Goal: Check status: Check status

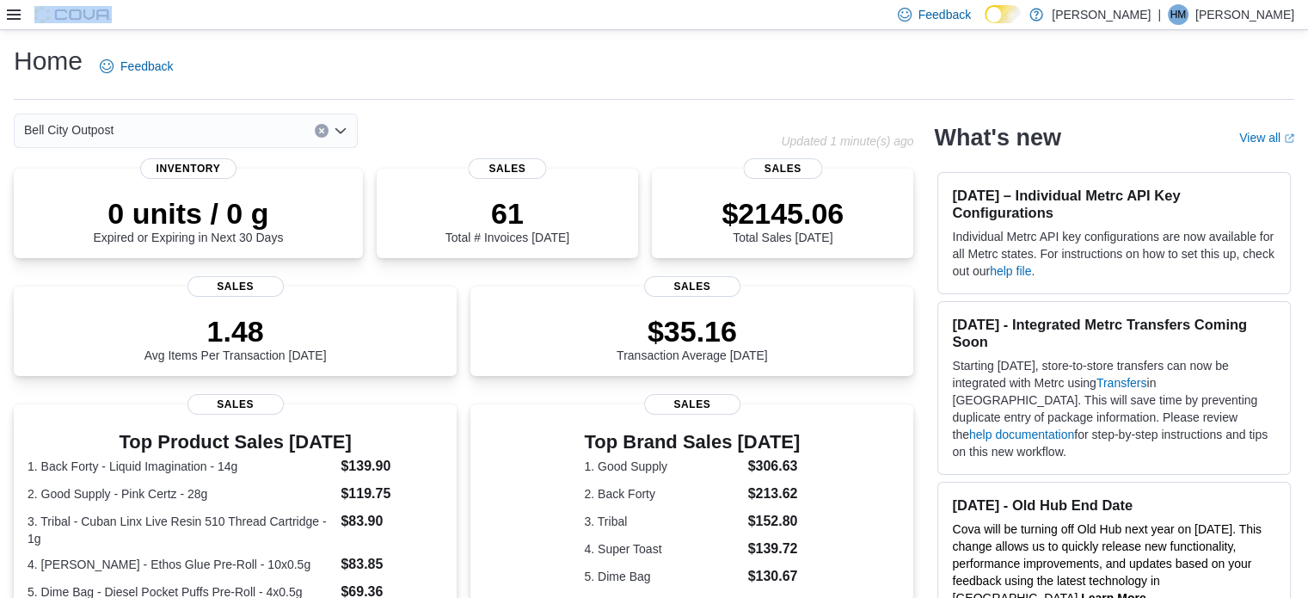
drag, startPoint x: 354, startPoint y: 17, endPoint x: 603, endPoint y: 12, distance: 248.5
click at [604, 13] on div "Feedback Dark Mode [PERSON_NAME] | HM [PERSON_NAME]" at bounding box center [654, 15] width 1308 height 30
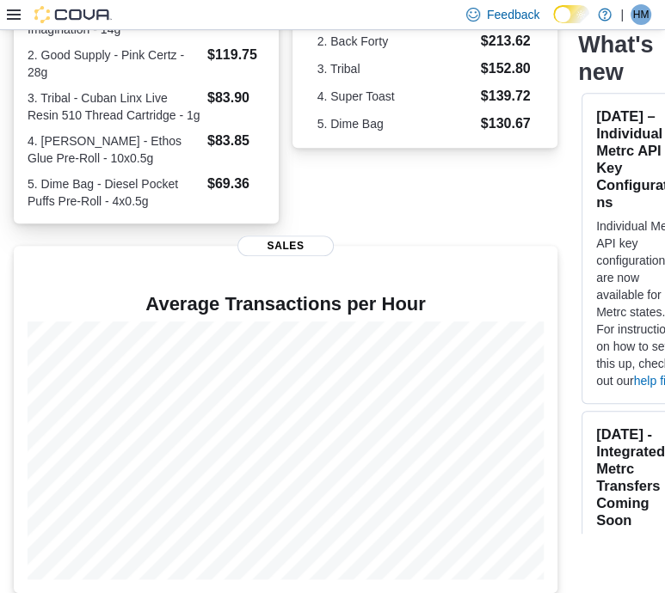
scroll to position [468, 0]
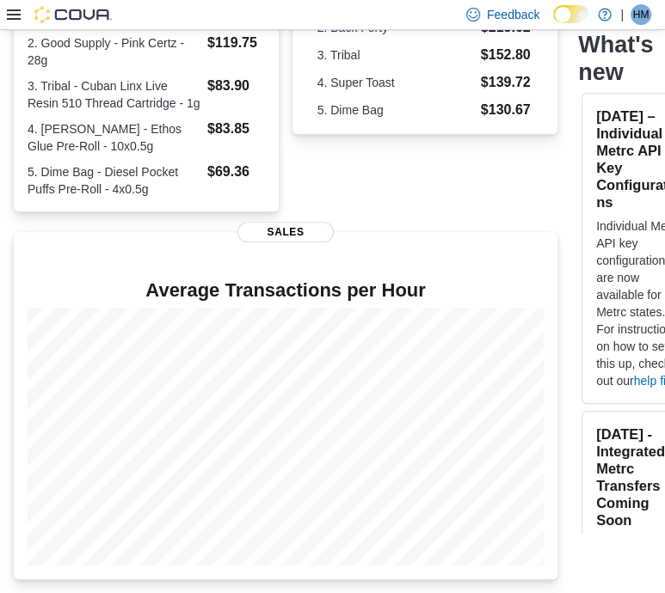
click at [9, 14] on icon at bounding box center [14, 14] width 14 height 10
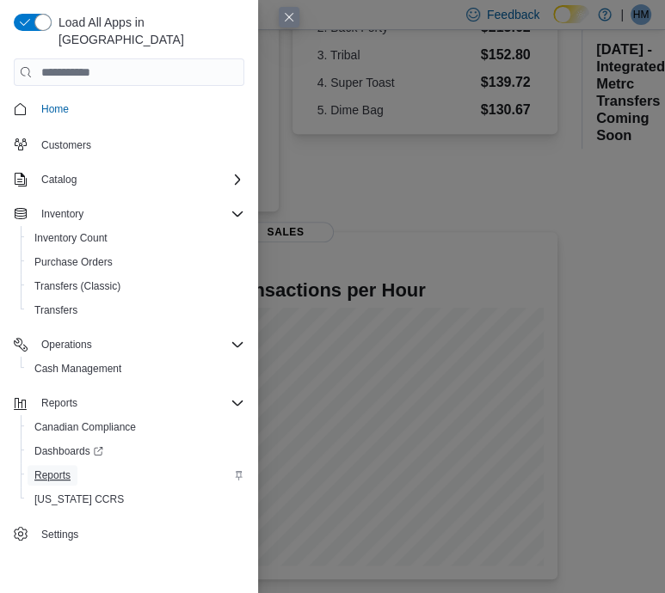
click at [55, 469] on span "Reports" at bounding box center [52, 476] width 36 height 14
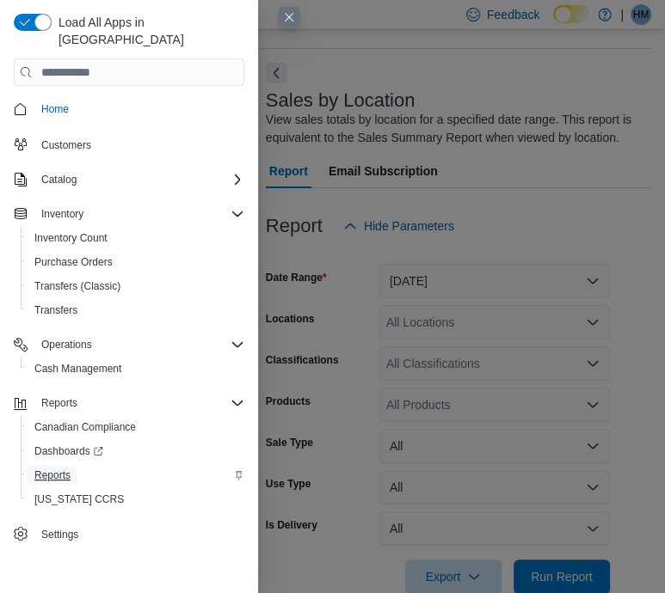
scroll to position [58, 0]
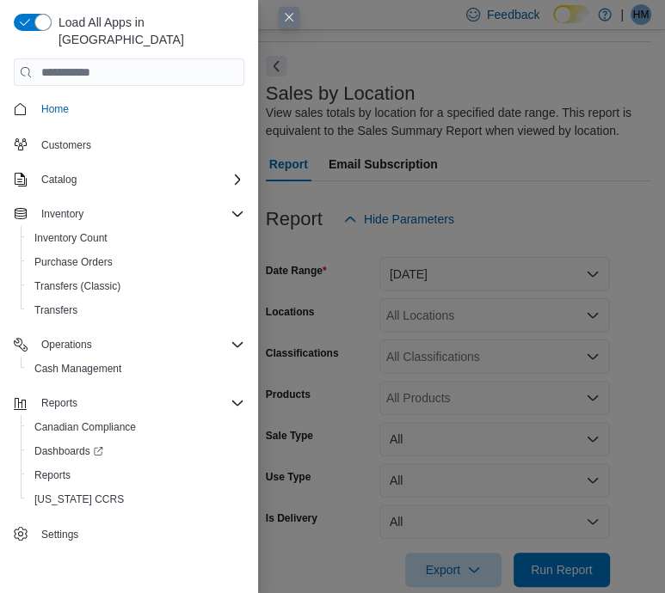
click at [291, 19] on button "Close this dialog" at bounding box center [289, 17] width 21 height 21
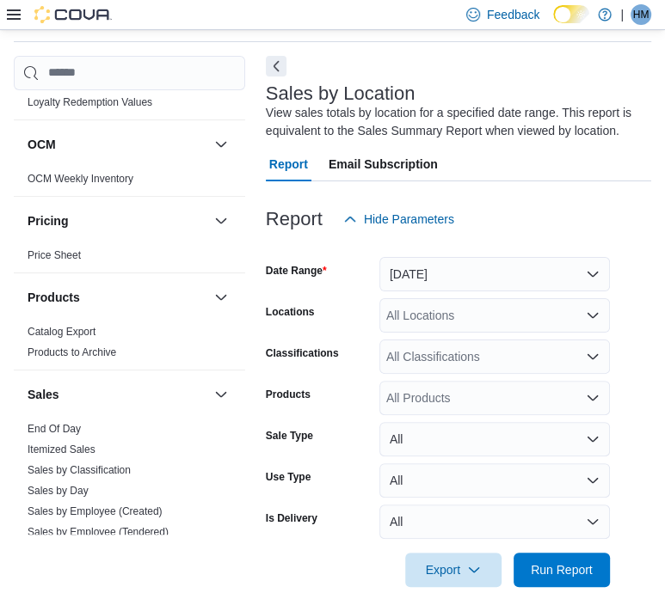
scroll to position [946, 0]
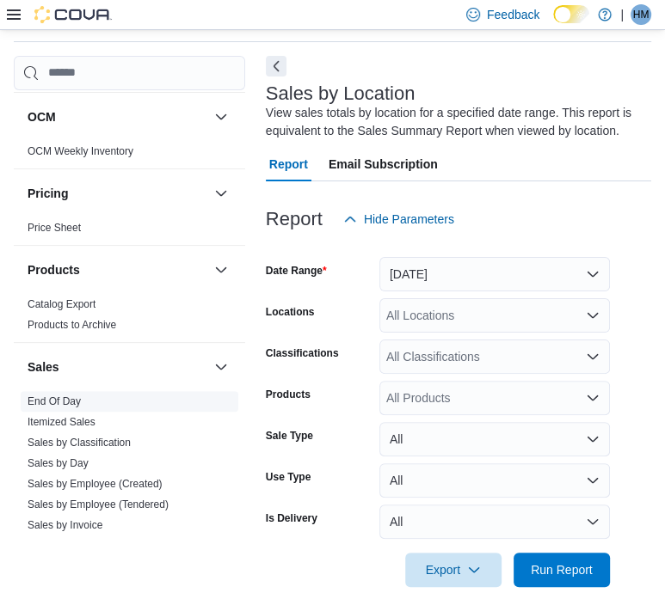
click at [84, 401] on span "End Of Day" at bounding box center [130, 401] width 218 height 21
click at [70, 398] on link "End Of Day" at bounding box center [54, 401] width 53 height 12
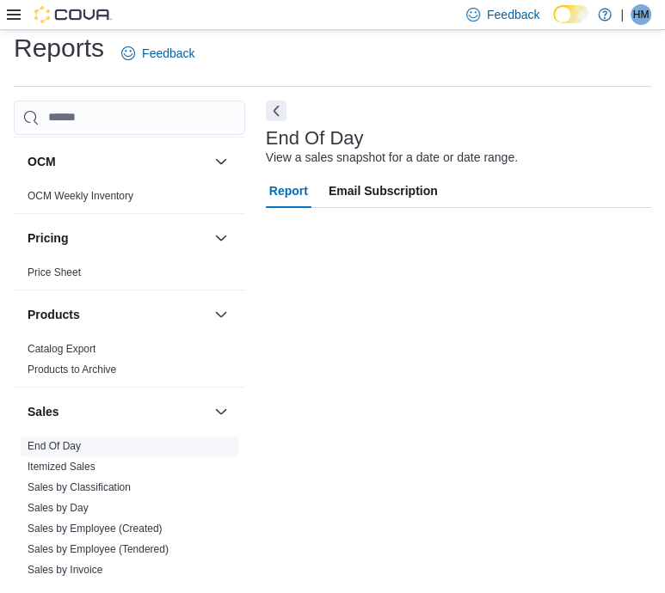
scroll to position [13, 0]
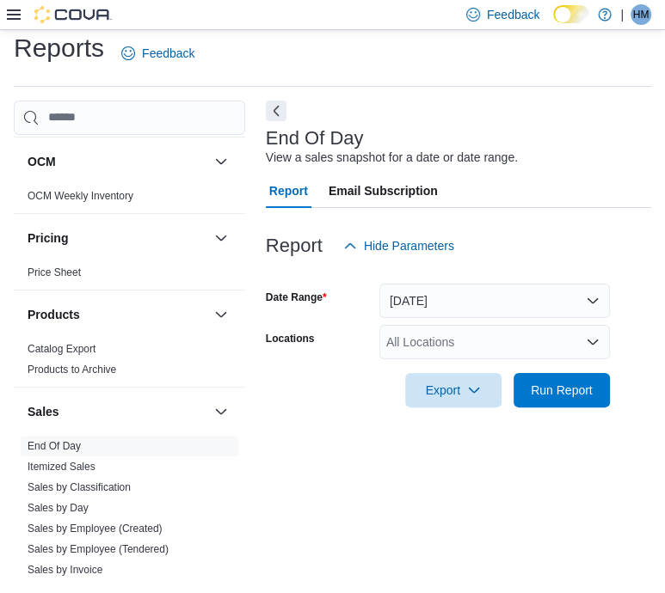
click at [589, 346] on icon "Open list of options" at bounding box center [592, 342] width 14 height 14
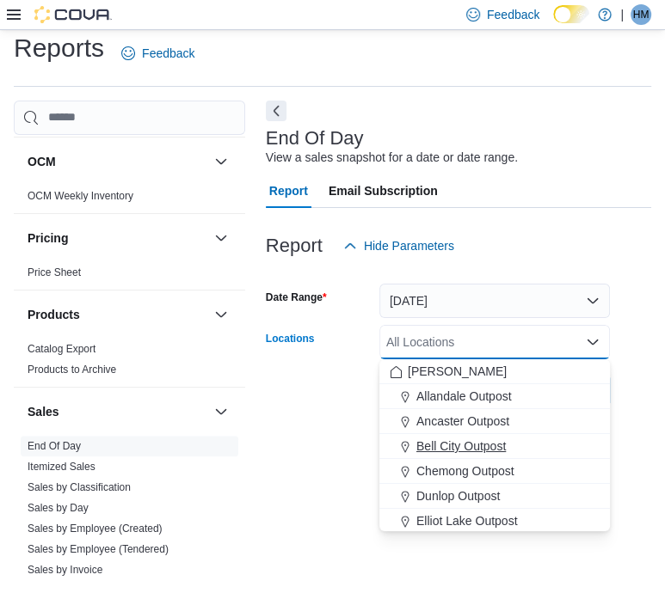
click at [471, 440] on span "Bell City Outpost" at bounding box center [460, 446] width 89 height 17
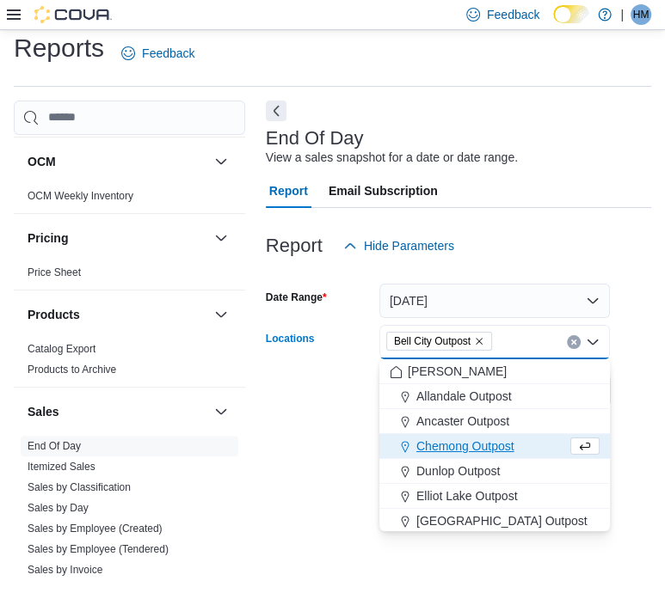
click at [630, 401] on form "Date Range Today Locations Bell City Outpost Combo box. Selected. Bell City Out…" at bounding box center [458, 335] width 385 height 144
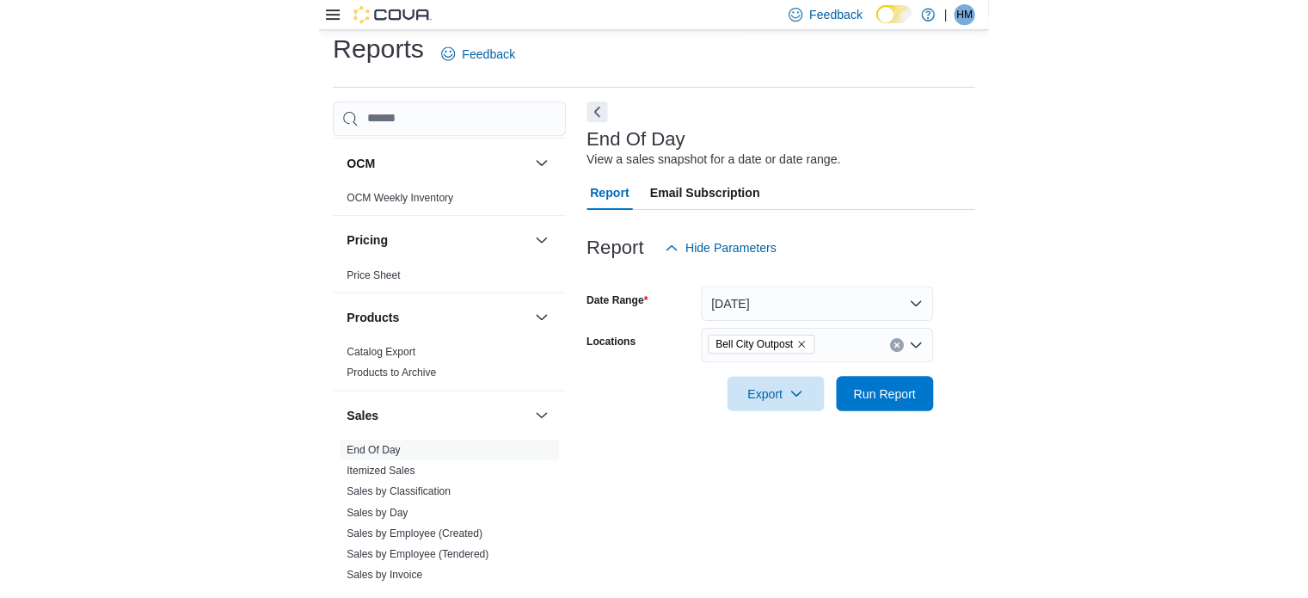
scroll to position [11, 0]
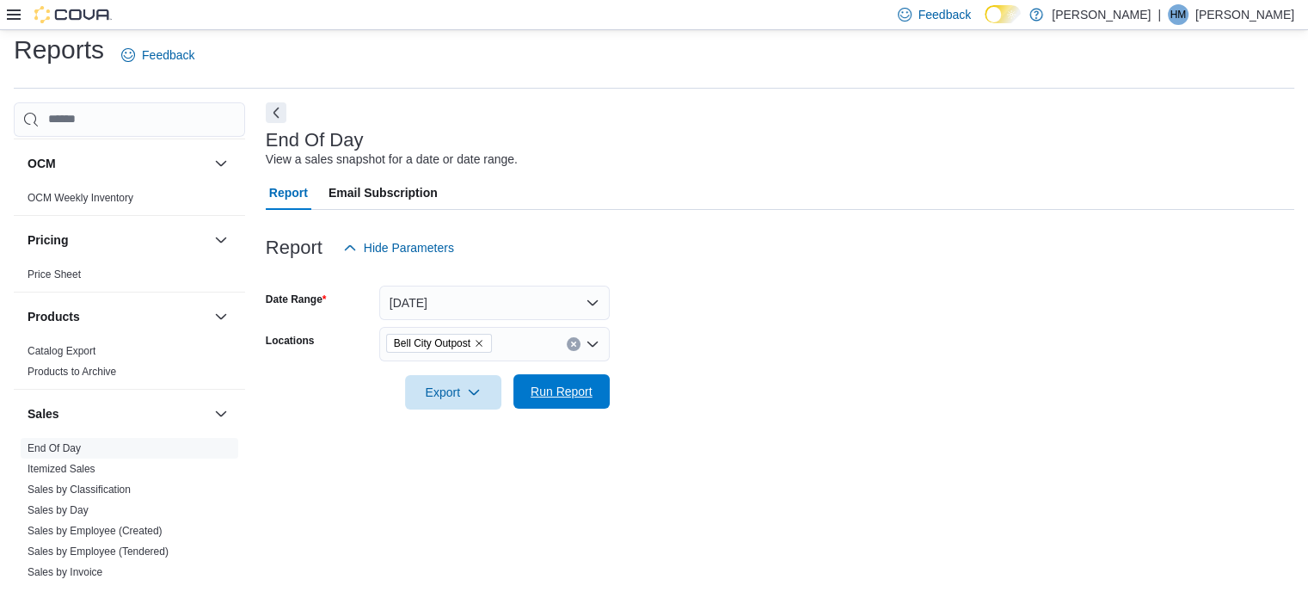
click at [554, 379] on span "Run Report" at bounding box center [562, 391] width 76 height 34
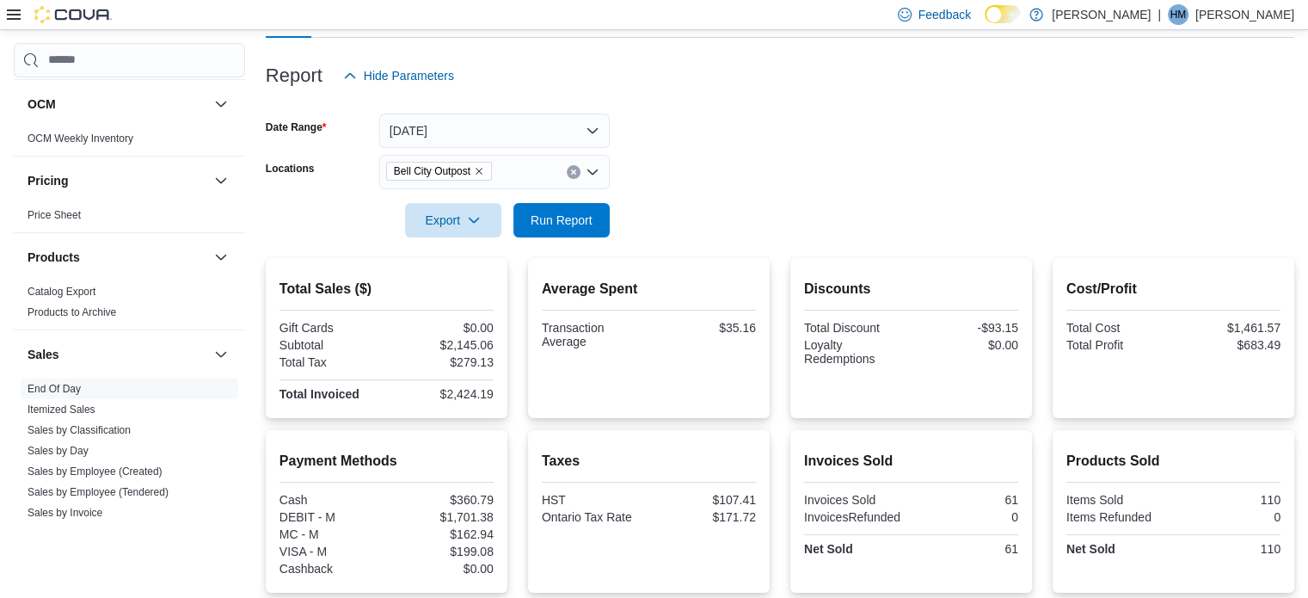
scroll to position [269, 0]
